Goal: Task Accomplishment & Management: Use online tool/utility

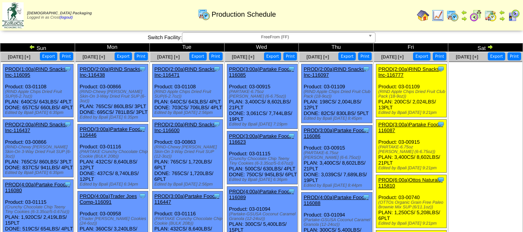
click at [257, 34] on span "FreeFrom (FF)" at bounding box center [275, 37] width 180 height 9
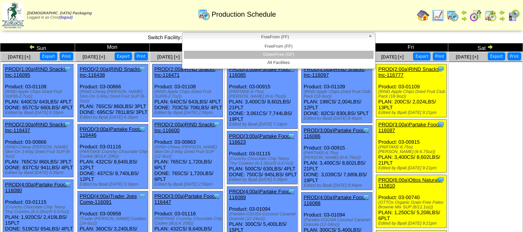
click at [265, 55] on li "GlutenFree (GF)" at bounding box center [279, 55] width 190 height 8
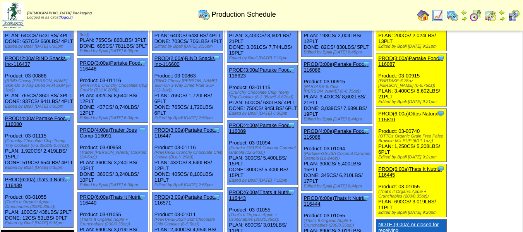
scroll to position [19, 0]
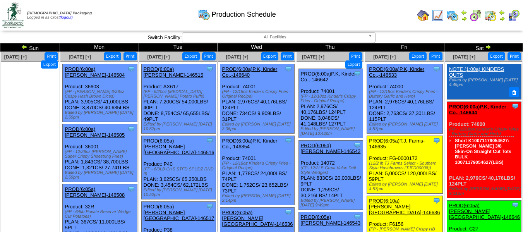
drag, startPoint x: 481, startPoint y: 181, endPoint x: 55, endPoint y: 102, distance: 432.9
click at [49, 101] on ul at bounding box center [30, 120] width 58 height 116
click at [121, 56] on button "Export" at bounding box center [112, 56] width 17 height 8
click at [200, 57] on button "Export" at bounding box center [190, 56] width 17 height 8
click at [269, 57] on button "Export" at bounding box center [269, 56] width 17 height 8
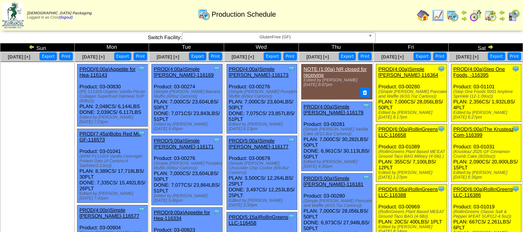
click at [125, 55] on button "Export" at bounding box center [122, 56] width 17 height 8
click at [199, 57] on button "Export" at bounding box center [197, 56] width 17 height 8
click at [272, 55] on button "Export" at bounding box center [272, 56] width 17 height 8
click at [281, 36] on span "GlutenFree (GF)" at bounding box center [275, 37] width 180 height 9
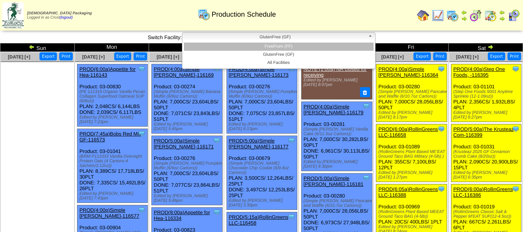
click at [276, 47] on li "FreeFrom (FF)" at bounding box center [279, 47] width 190 height 8
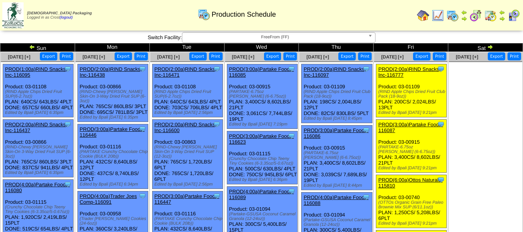
click at [122, 58] on button "Export" at bounding box center [123, 56] width 17 height 8
click at [202, 55] on button "Export" at bounding box center [197, 56] width 17 height 8
click at [271, 54] on button "Export" at bounding box center [272, 56] width 17 height 8
